Goal: Communication & Community: Answer question/provide support

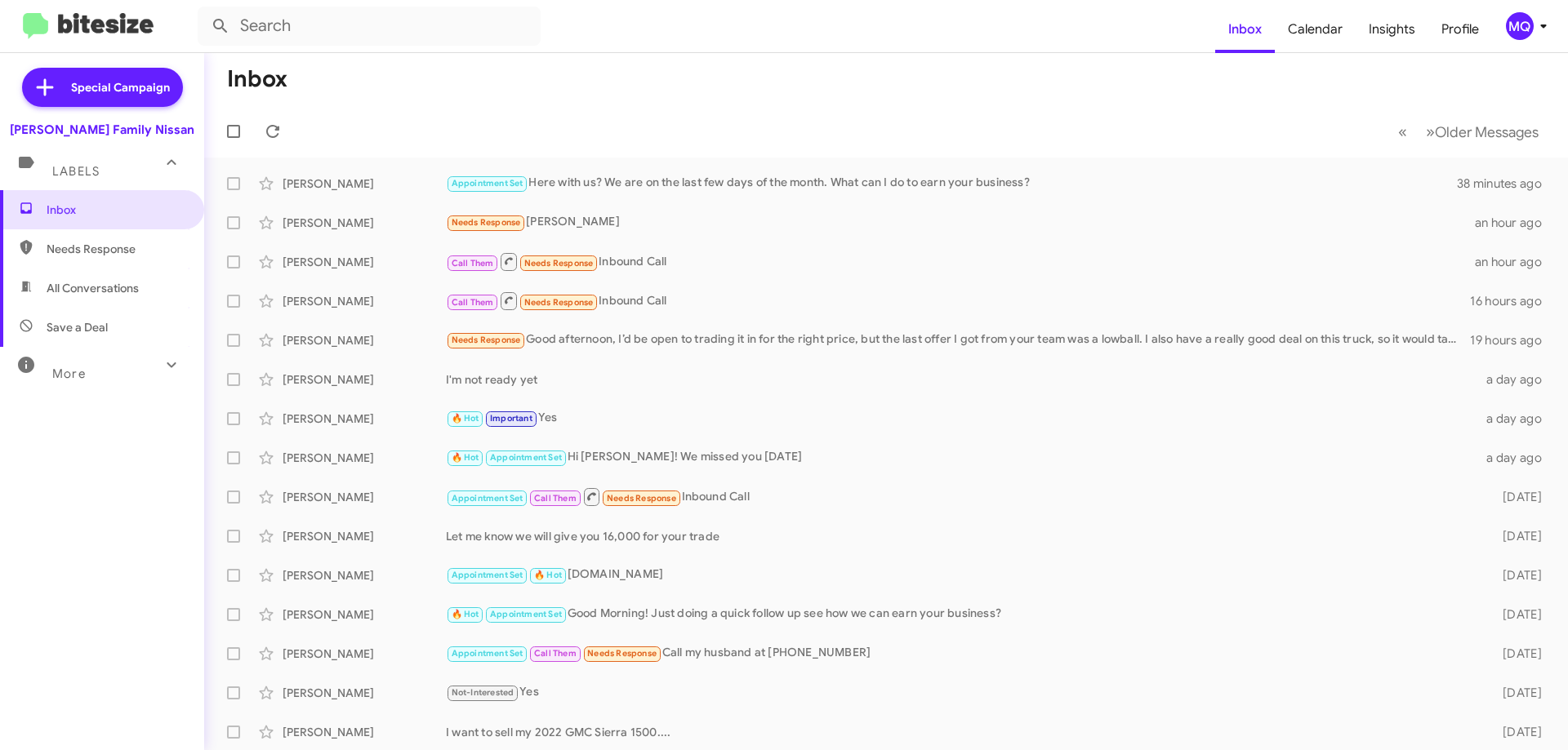
click at [89, 252] on span "Needs Response" at bounding box center [116, 249] width 139 height 16
type input "in:needs-response"
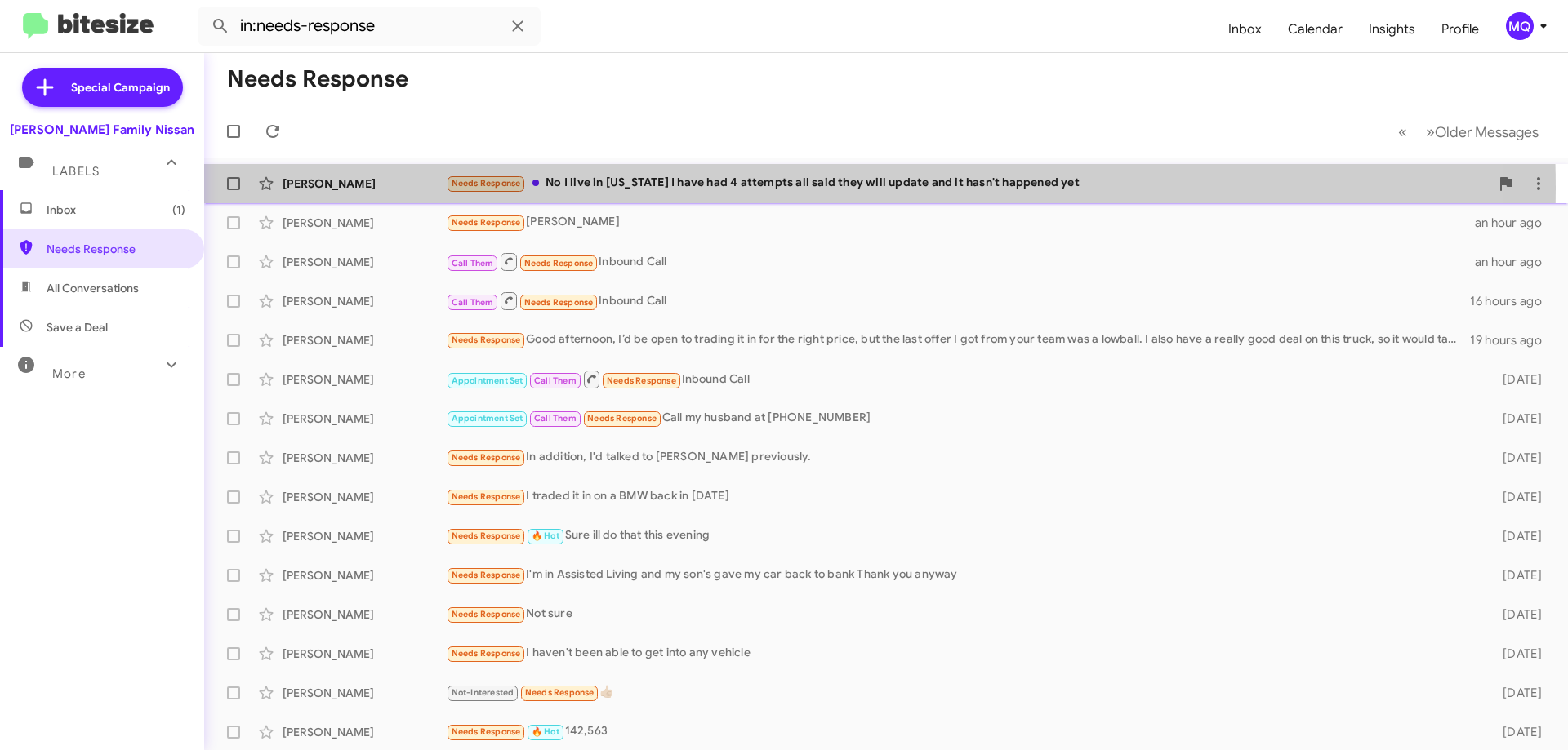
click at [699, 188] on div "Needs Response No I live in [US_STATE] I have had 4 attempts all said they will…" at bounding box center [968, 184] width 1044 height 19
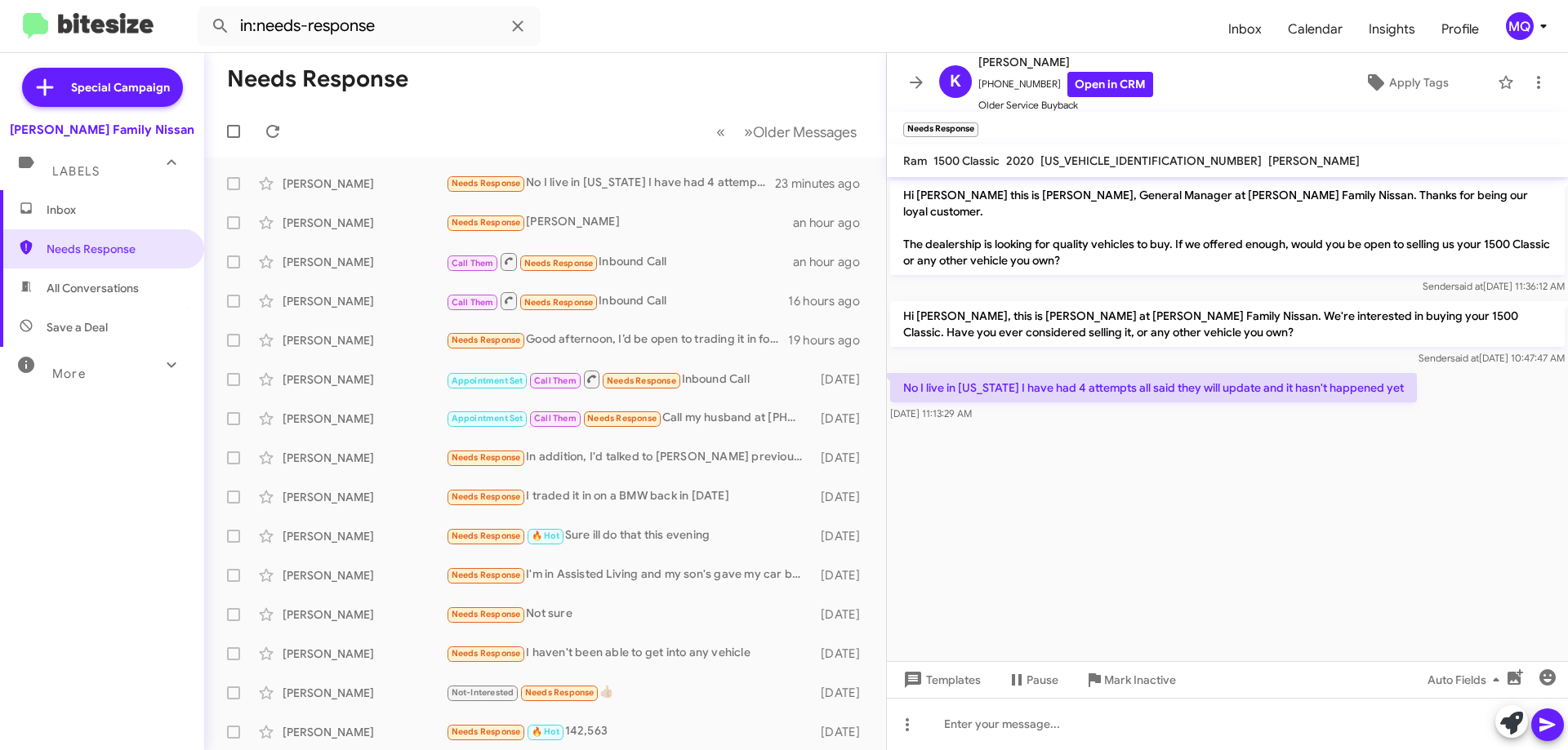
click at [86, 221] on span "Inbox" at bounding box center [101, 210] width 204 height 39
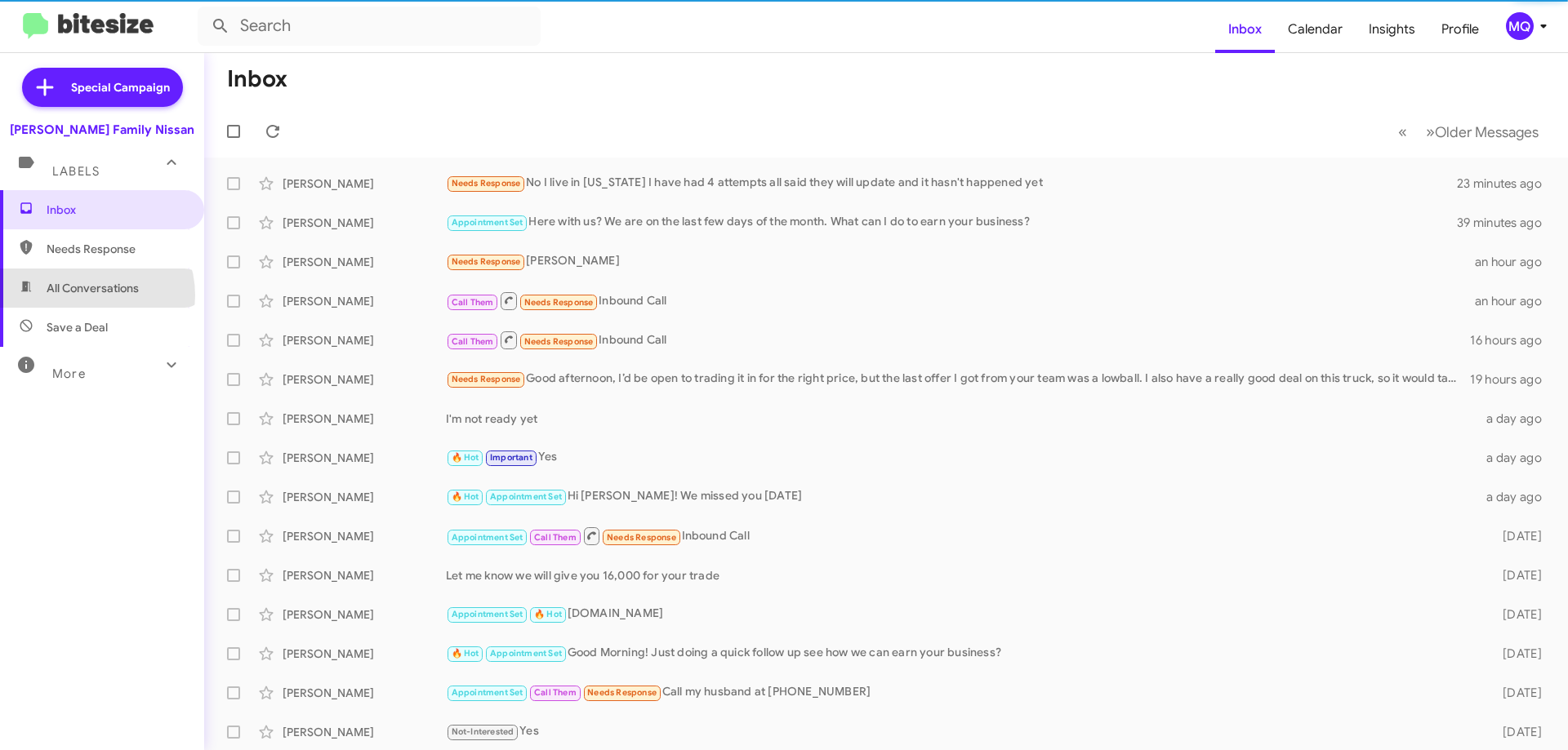
click at [86, 295] on span "All Conversations" at bounding box center [93, 288] width 92 height 16
type input "in:all-conversations"
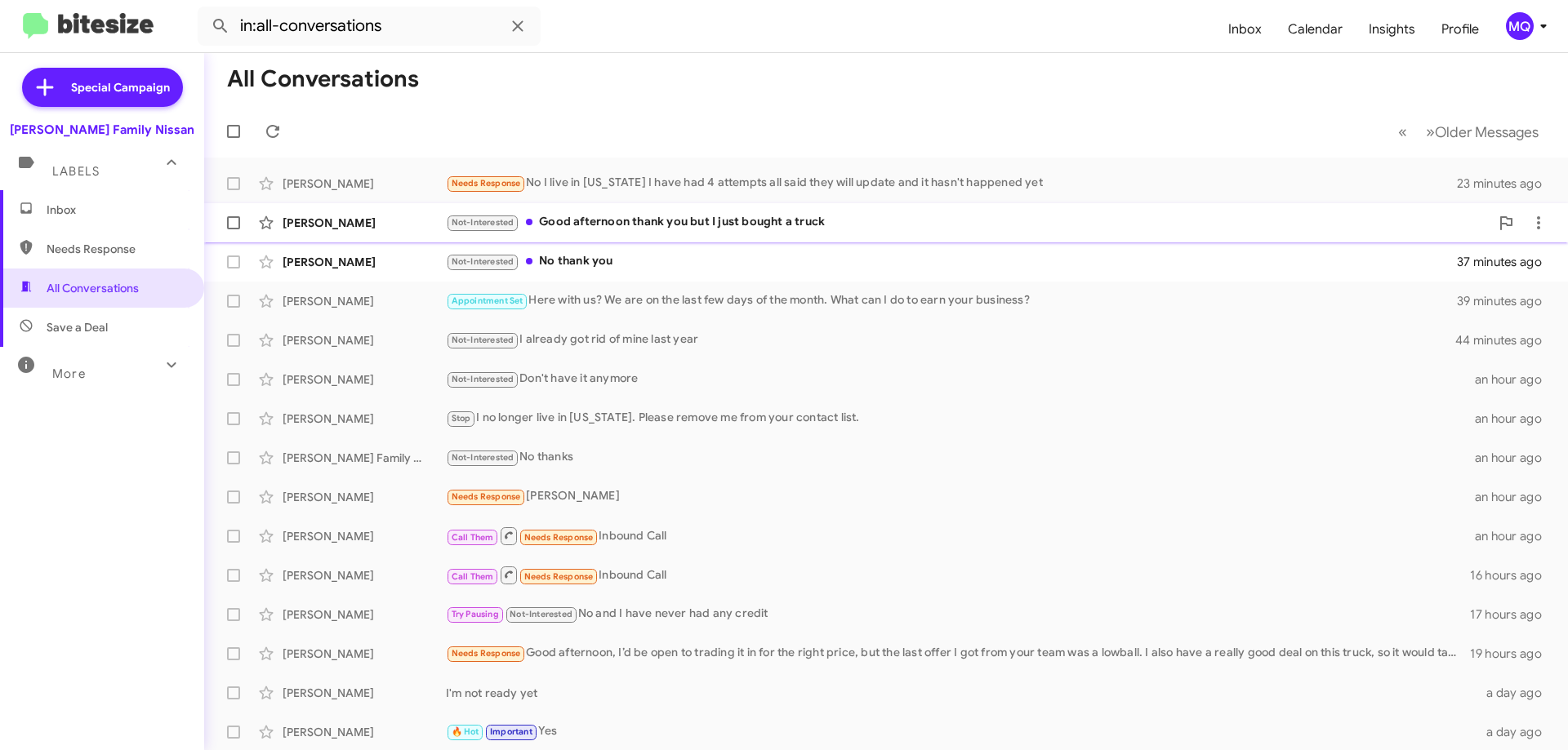
click at [730, 223] on div "Not-Interested Good afternoon thank you but I just bought a truck" at bounding box center [968, 223] width 1044 height 19
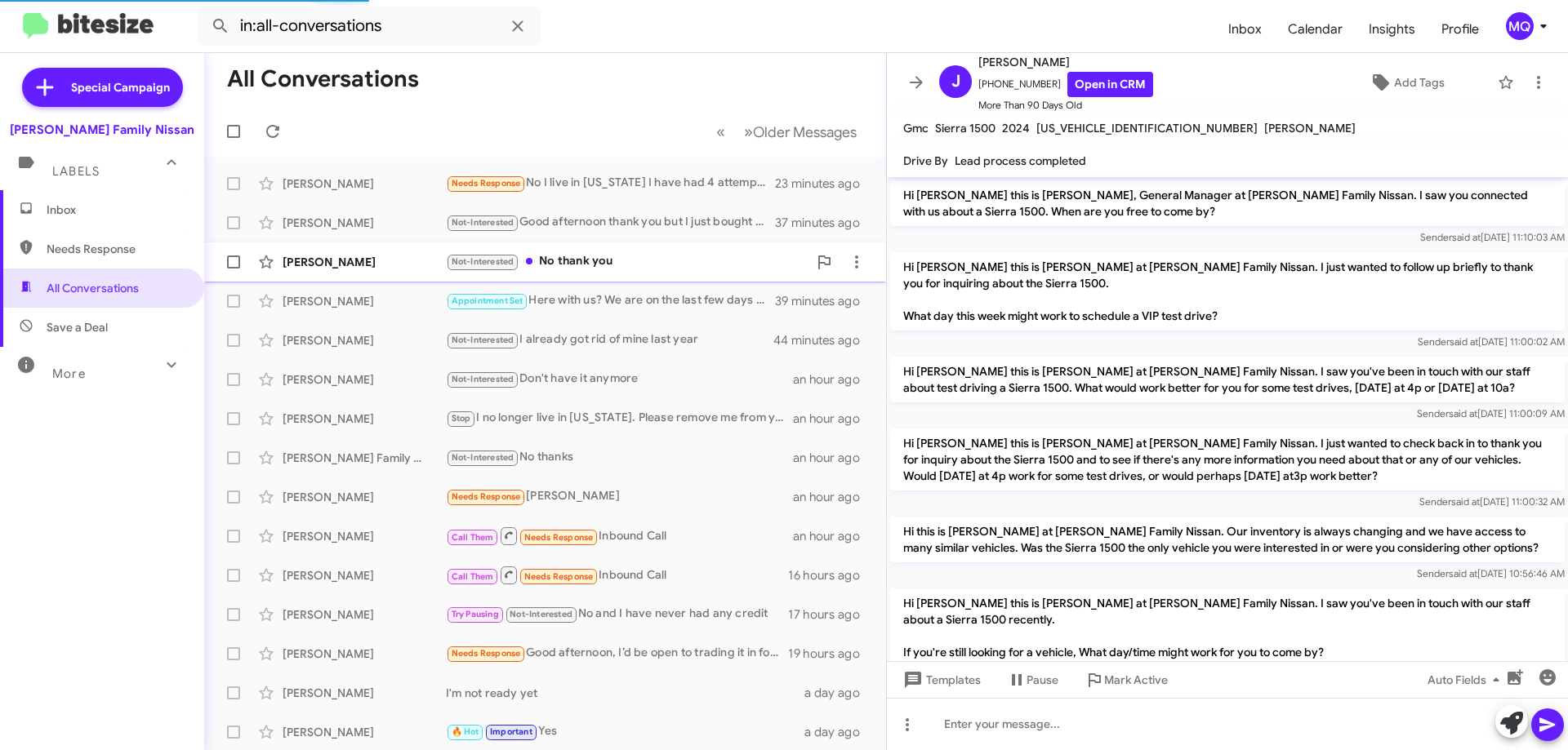
scroll to position [391, 0]
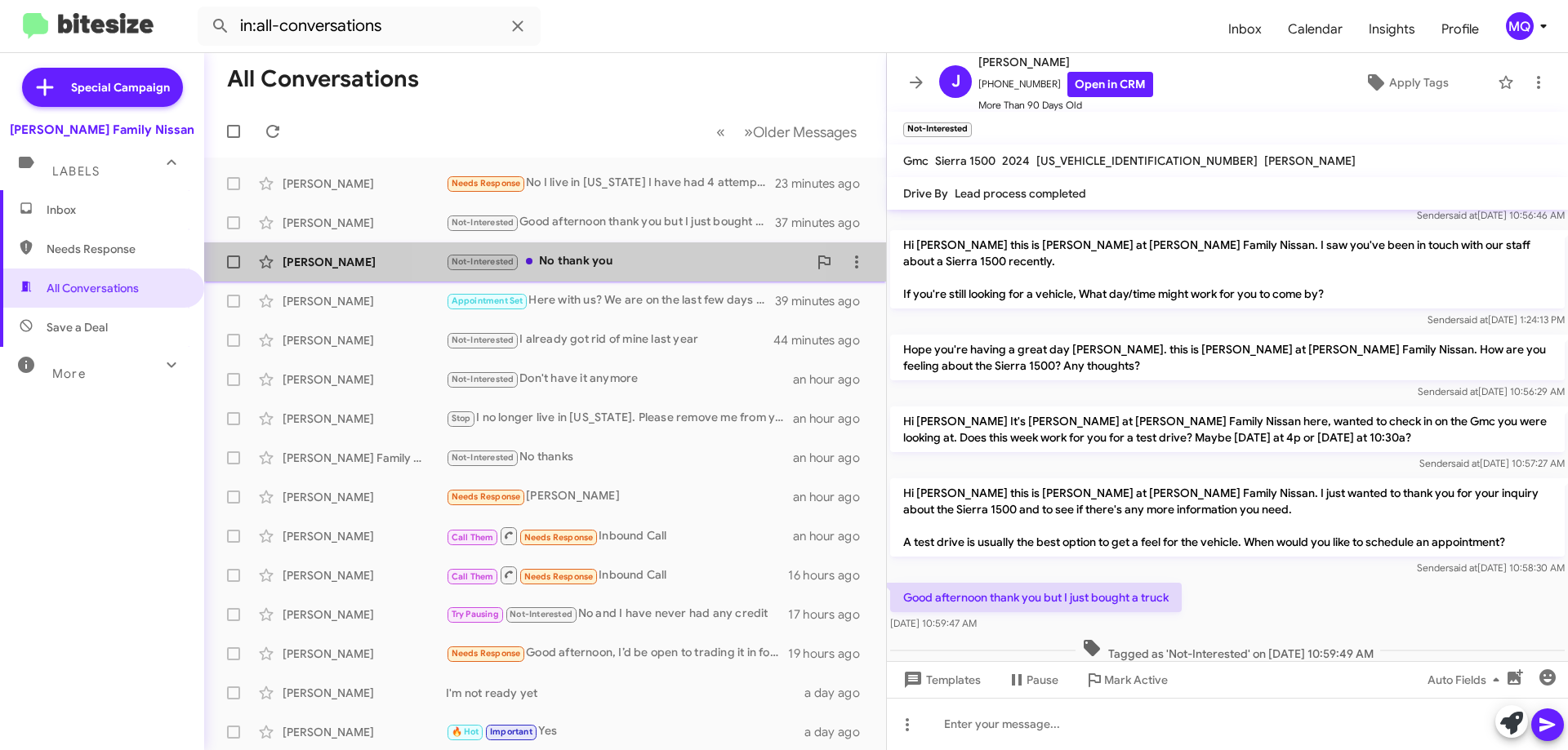
click at [595, 261] on div "Not-Interested No thank you" at bounding box center [627, 262] width 362 height 19
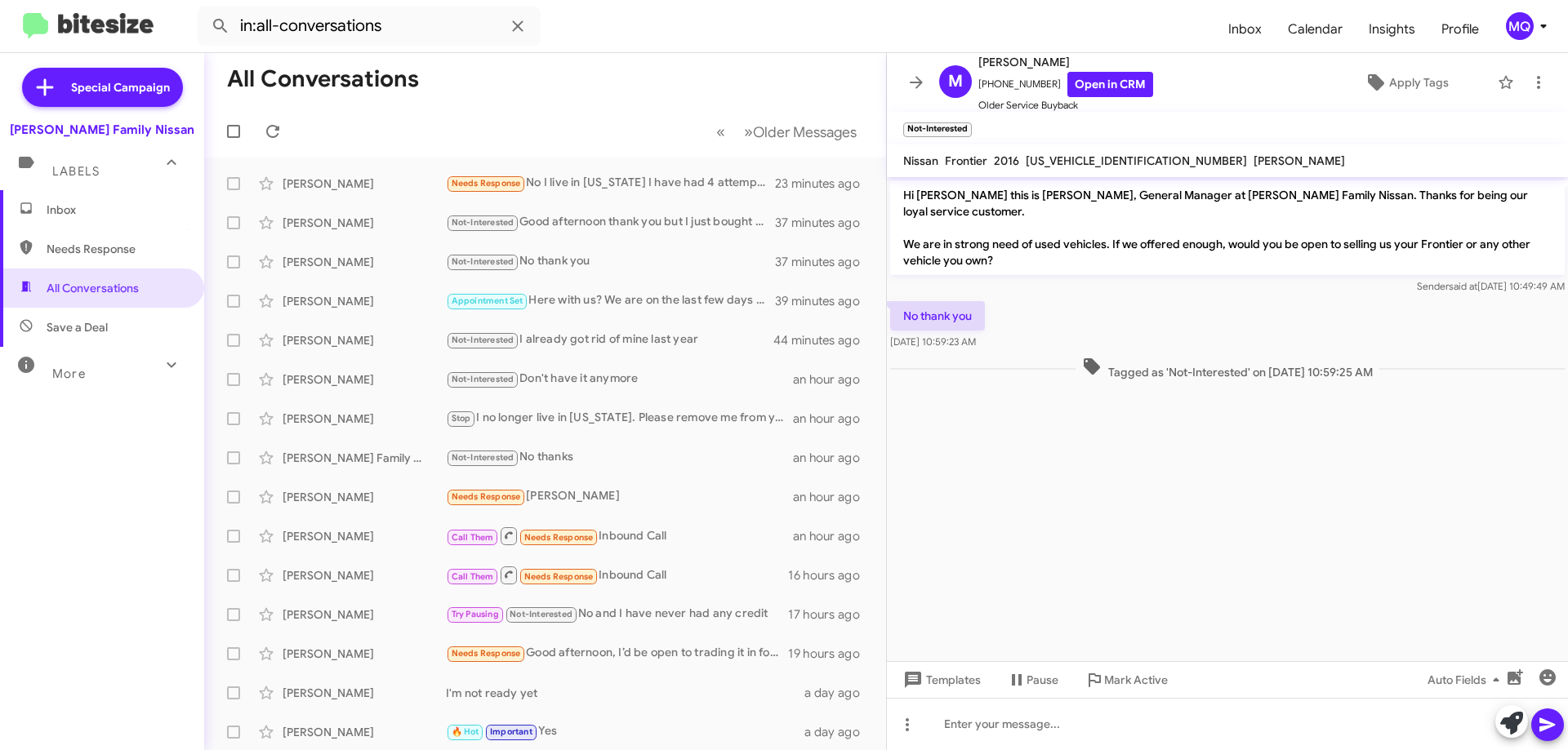
click at [112, 210] on span "Inbox" at bounding box center [116, 210] width 139 height 16
